Goal: Information Seeking & Learning: Learn about a topic

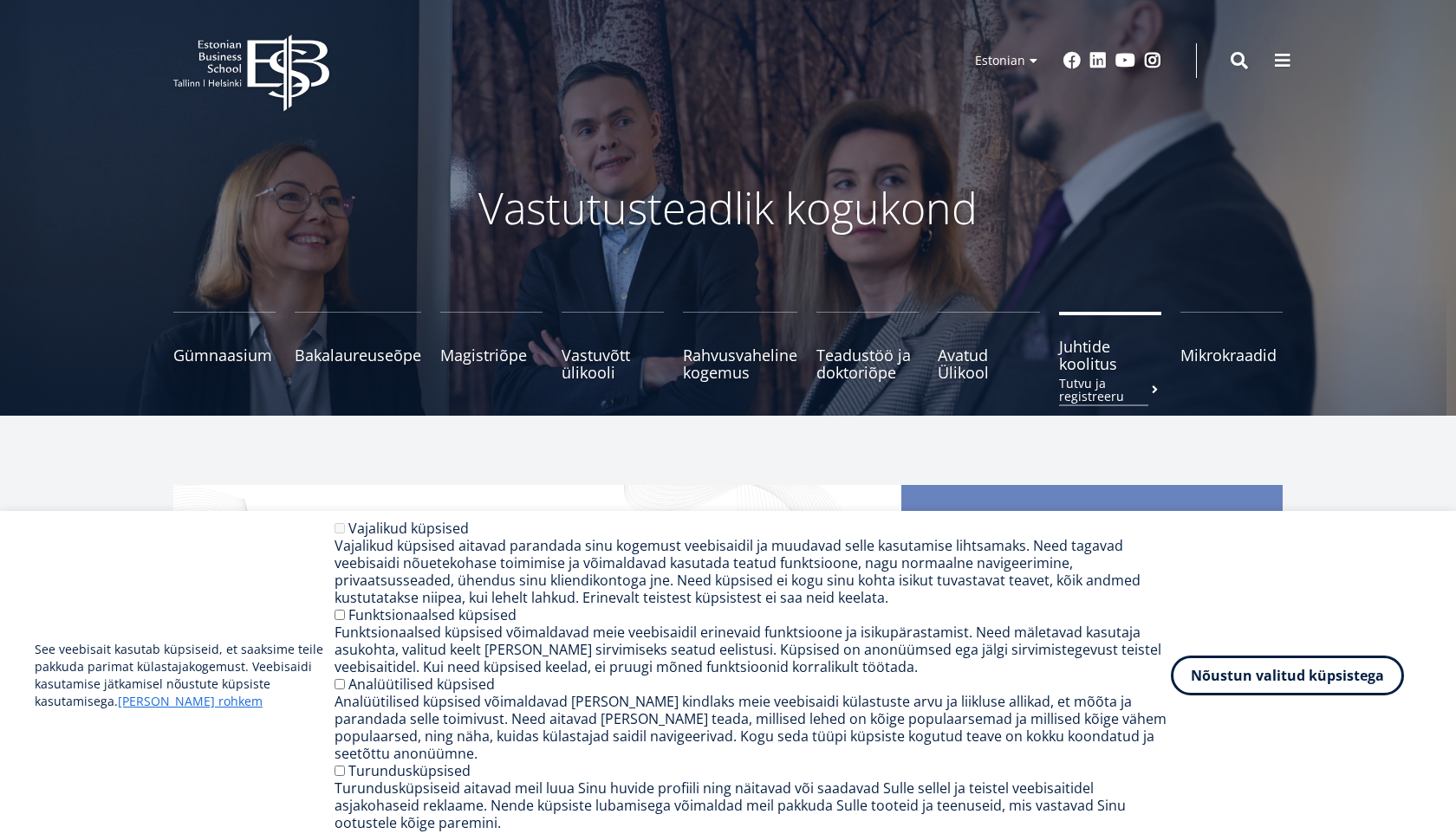
click at [1068, 356] on span "Juhtide koolitus Tutvu ja registreeru" at bounding box center [1110, 355] width 103 height 35
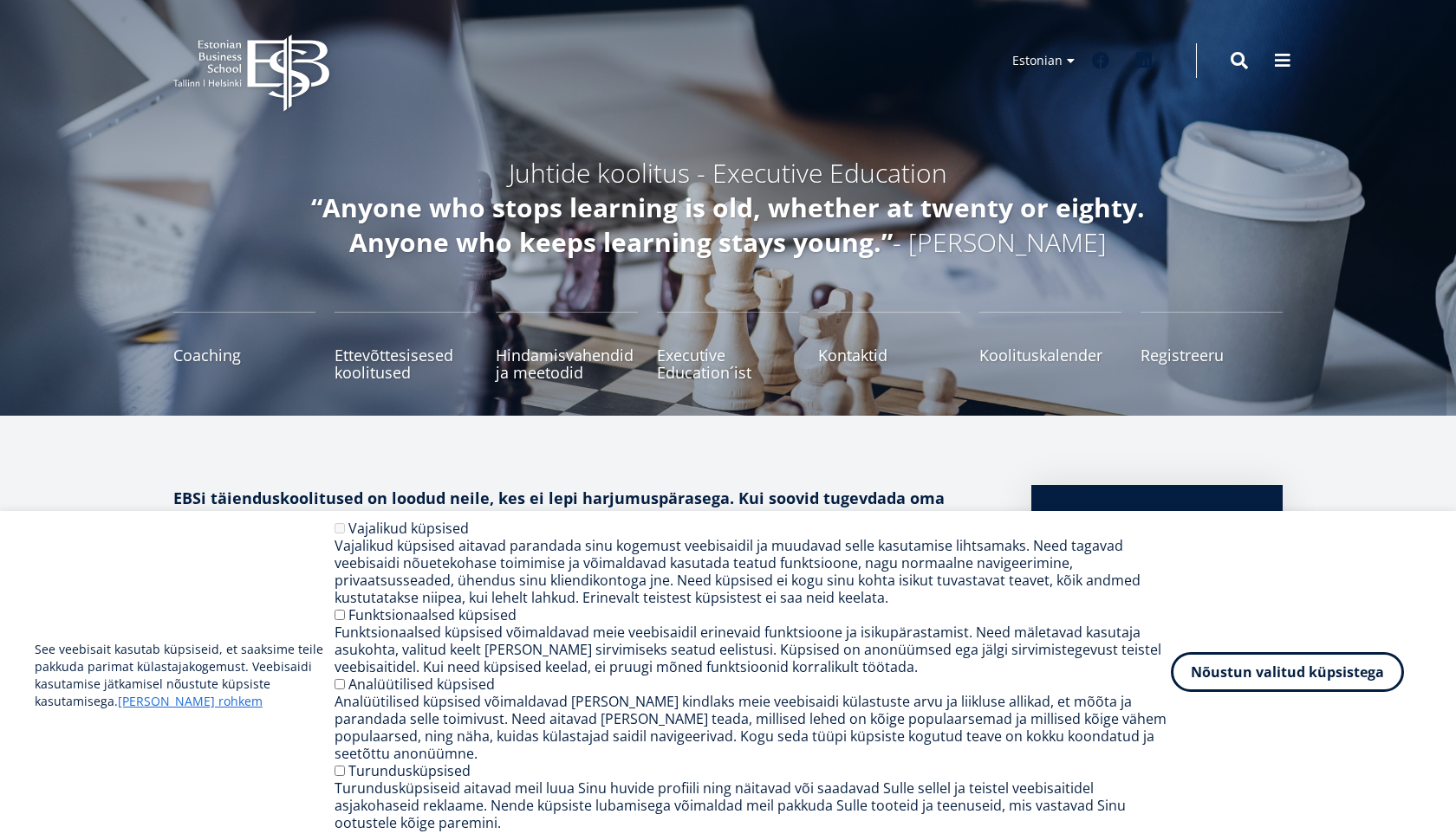
click at [1244, 682] on button "Nõustun valitud küpsistega" at bounding box center [1287, 672] width 233 height 40
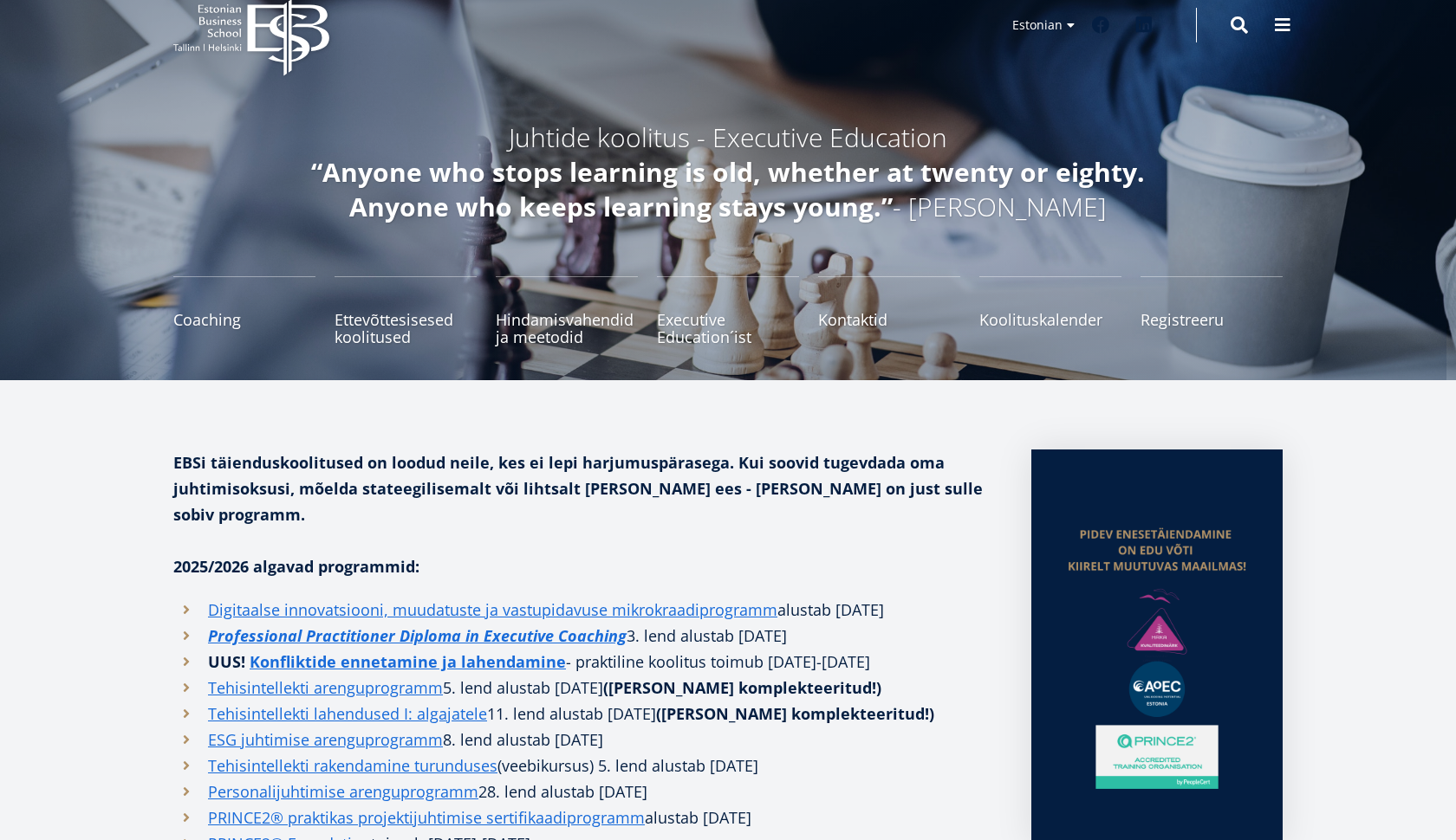
scroll to position [35, 0]
click at [417, 622] on link "Professional Practitioner Diploma in Executive Coaching" at bounding box center [417, 635] width 418 height 26
click at [581, 622] on link "Professional Practitioner Diploma in Executive Coaching" at bounding box center [417, 635] width 418 height 26
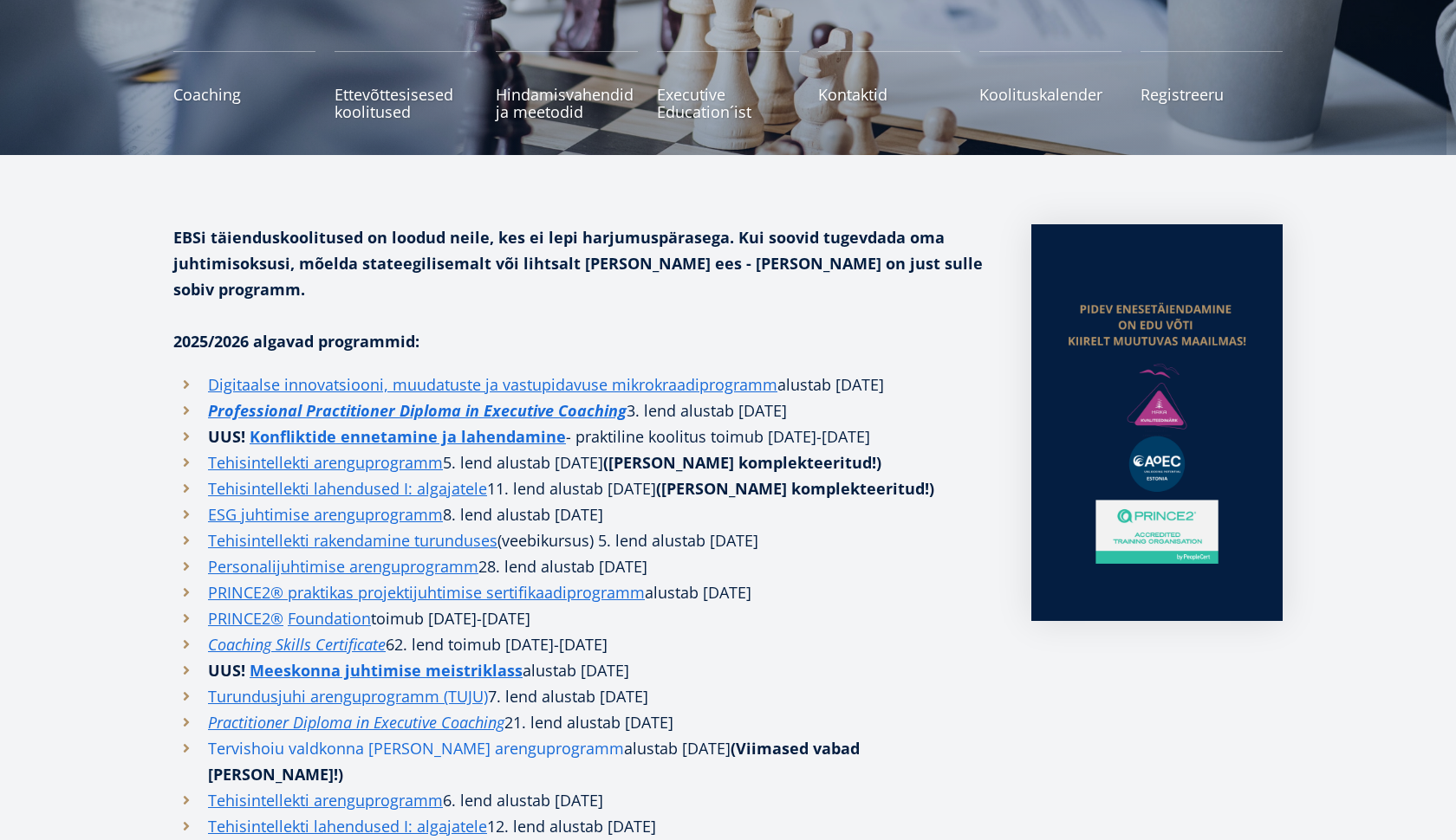
scroll to position [262, 0]
click at [443, 711] on em "Practitioner Diploma in Executive Coaching" at bounding box center [355, 721] width 296 height 21
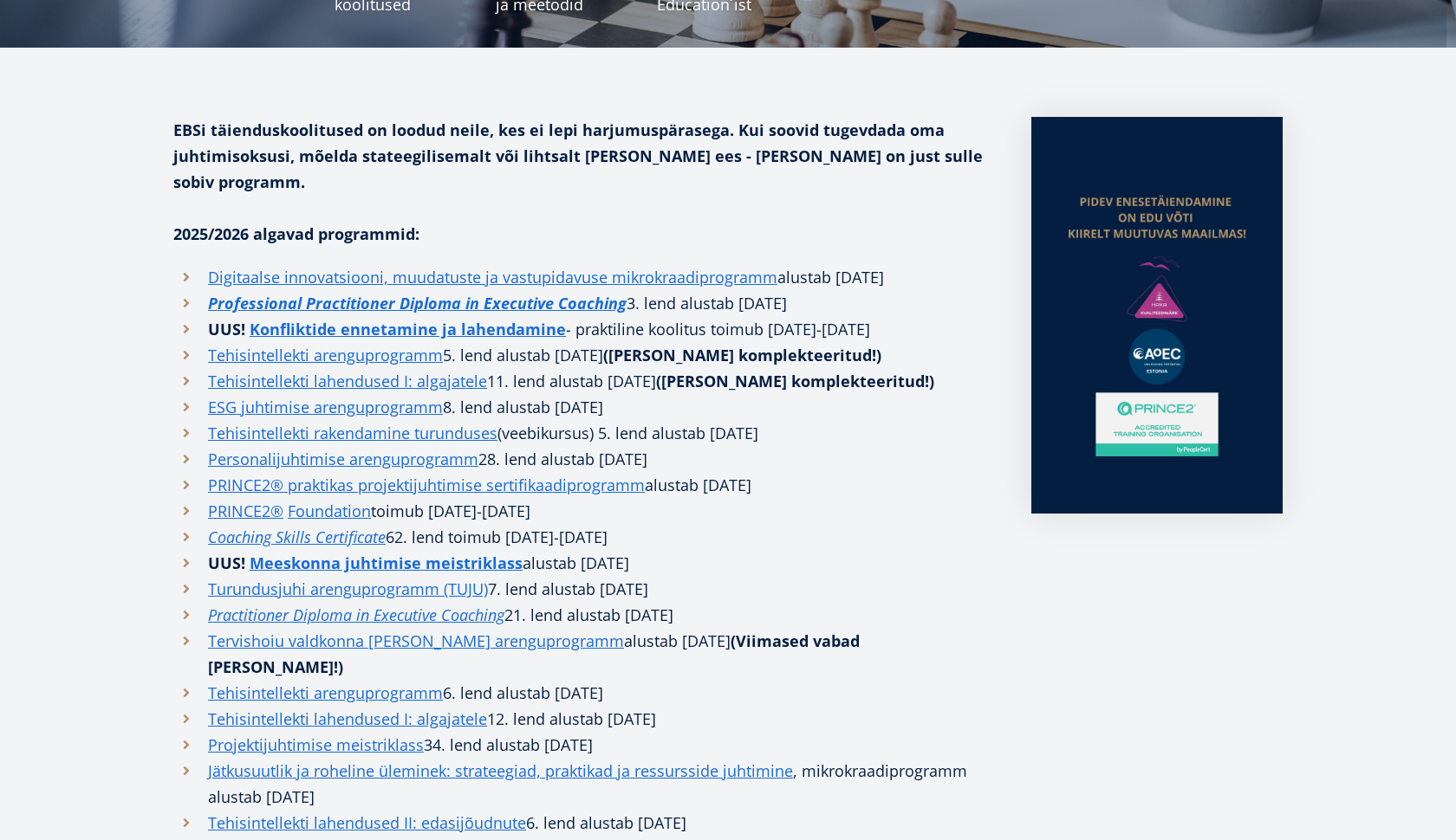
scroll to position [366, 0]
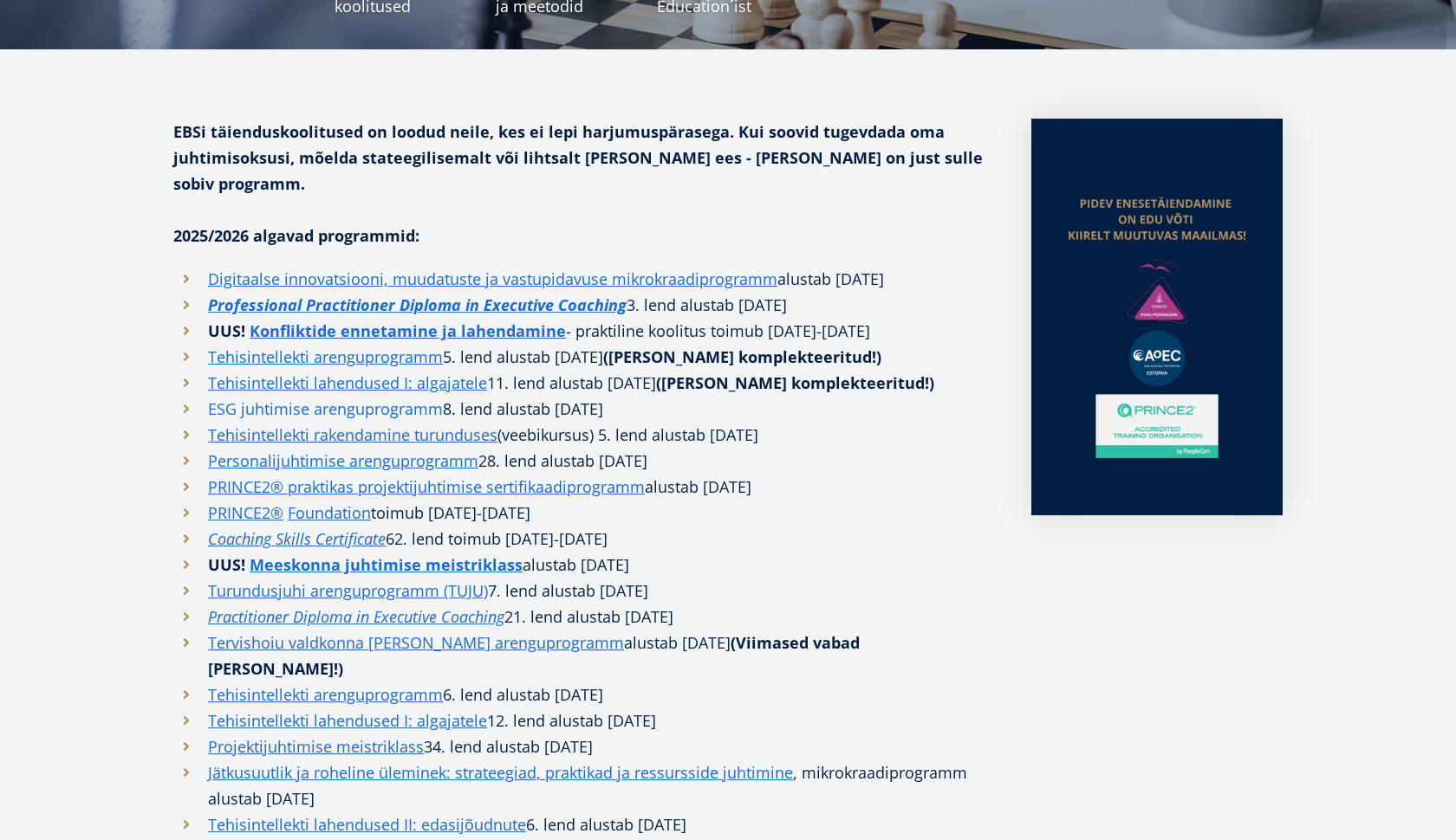
click at [374, 396] on link "ESG juhtimise arenguprogramm" at bounding box center [325, 408] width 235 height 26
click at [364, 528] on em "Coaching Skills Certificate" at bounding box center [296, 538] width 177 height 21
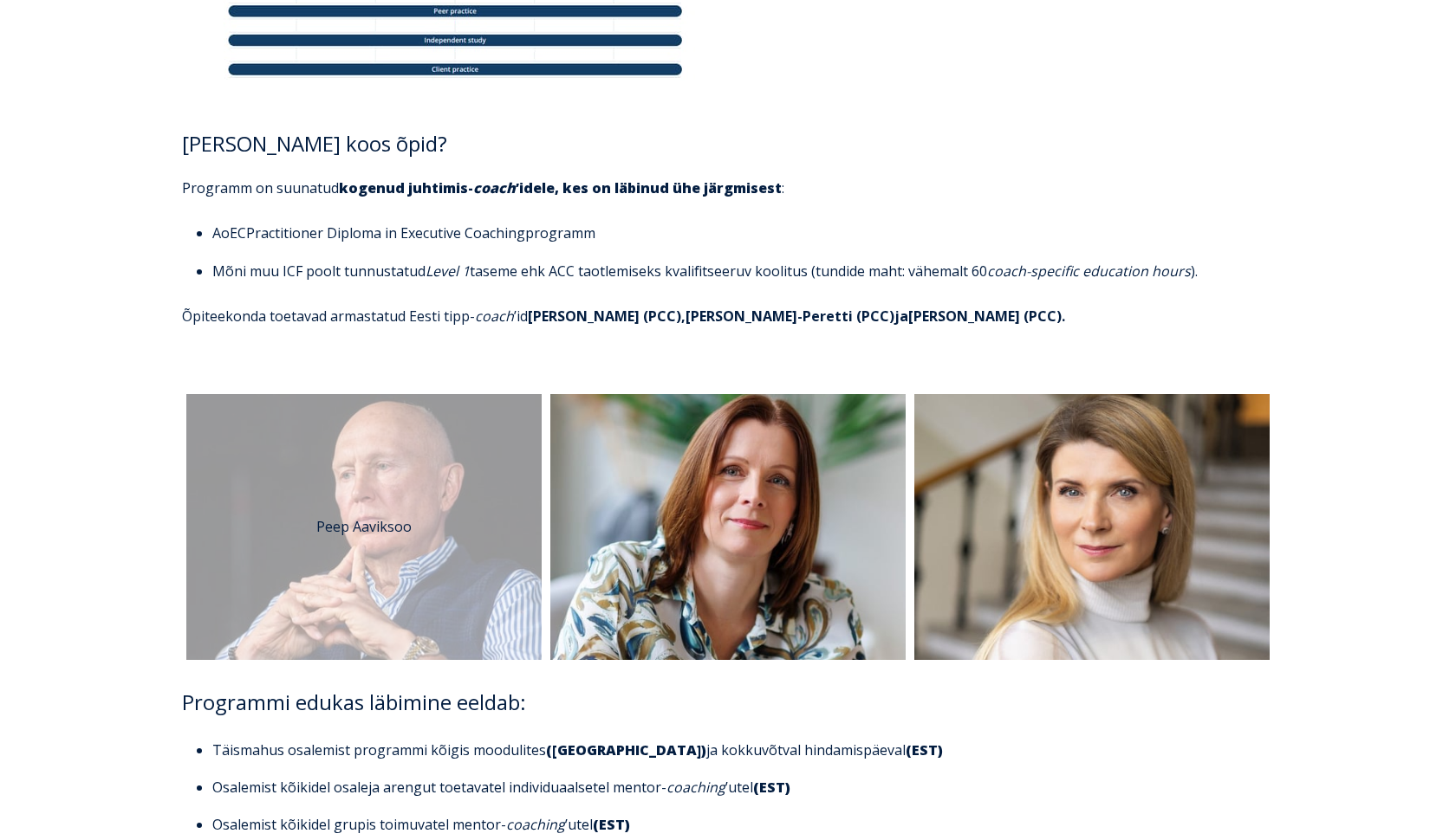
scroll to position [2586, 0]
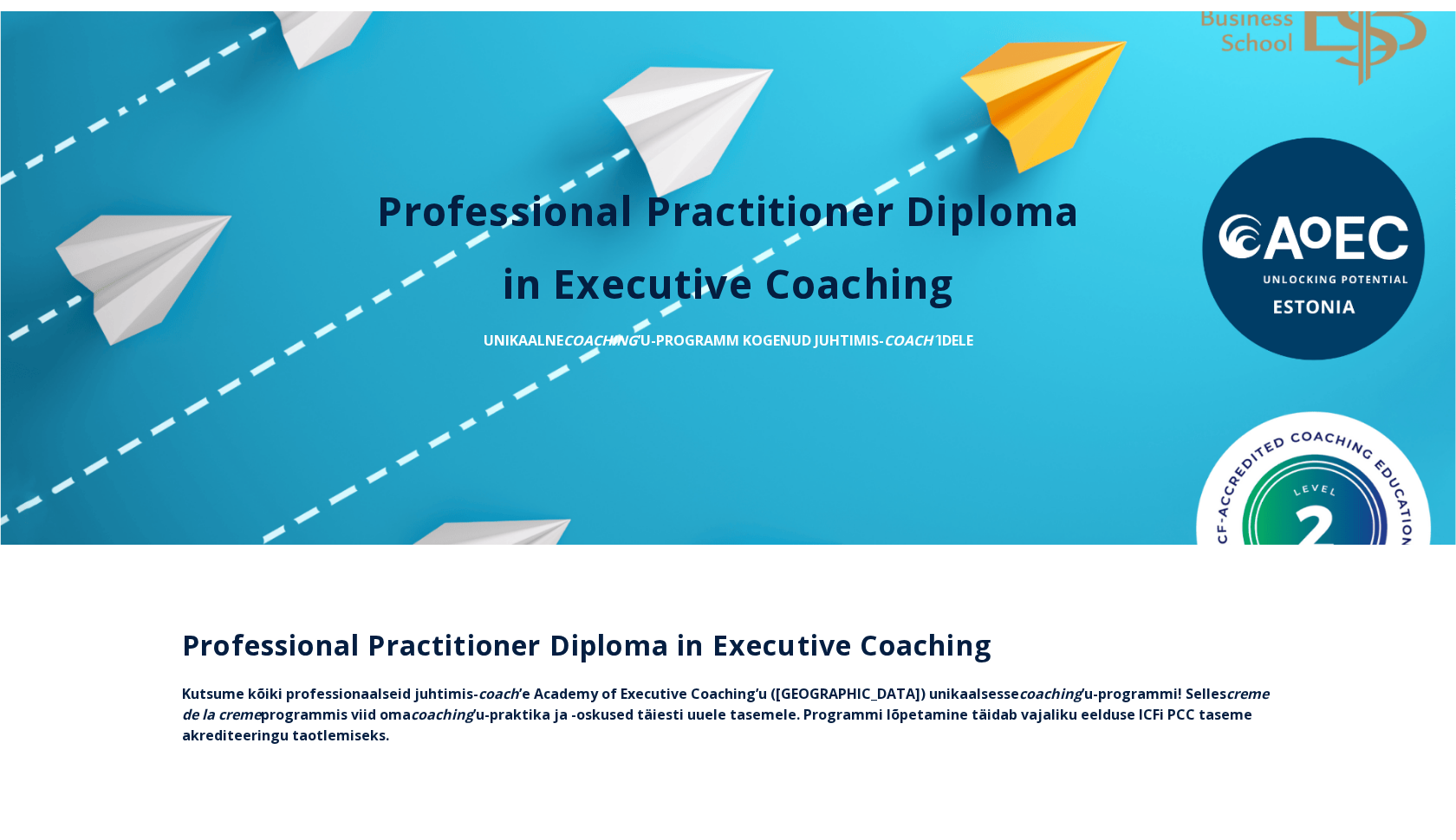
scroll to position [55, 0]
